Goal: Task Accomplishment & Management: Manage account settings

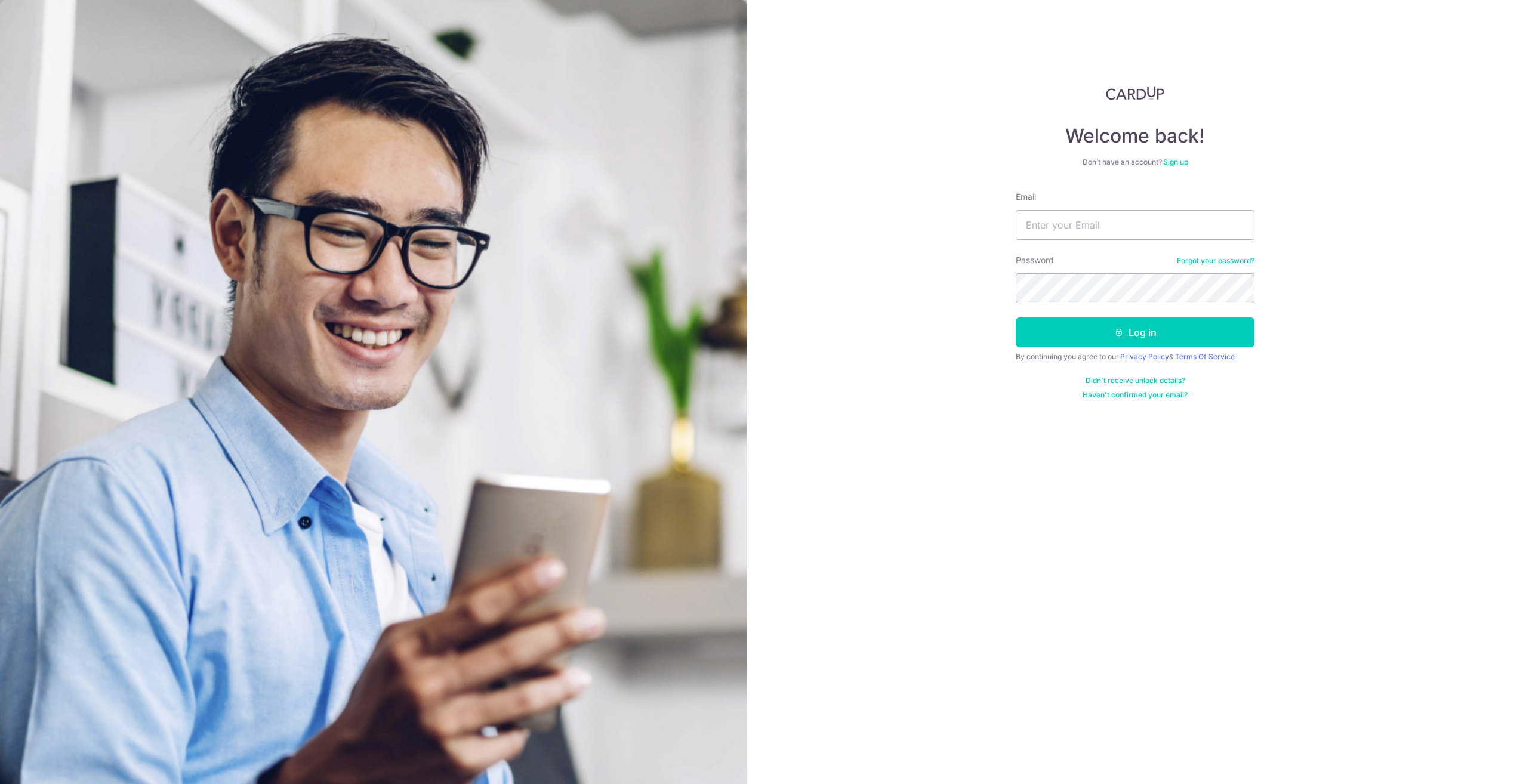
type input "[PERSON_NAME][EMAIL_ADDRESS][DOMAIN_NAME]"
click at [1016, 317] on button "Log in" at bounding box center [1135, 332] width 238 height 30
